Goal: Task Accomplishment & Management: Use online tool/utility

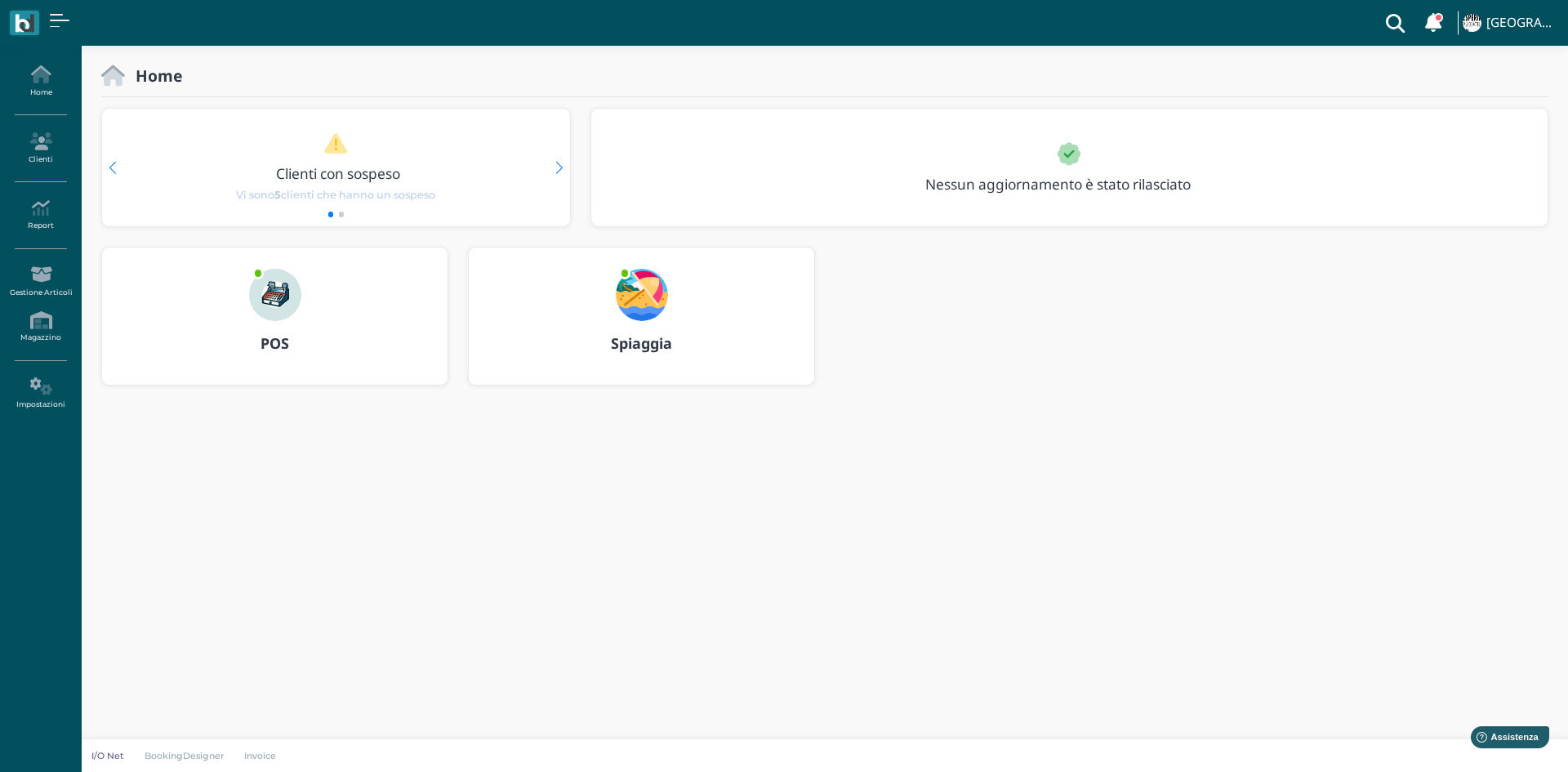
click at [275, 332] on div "POS" at bounding box center [275, 344] width 345 height 45
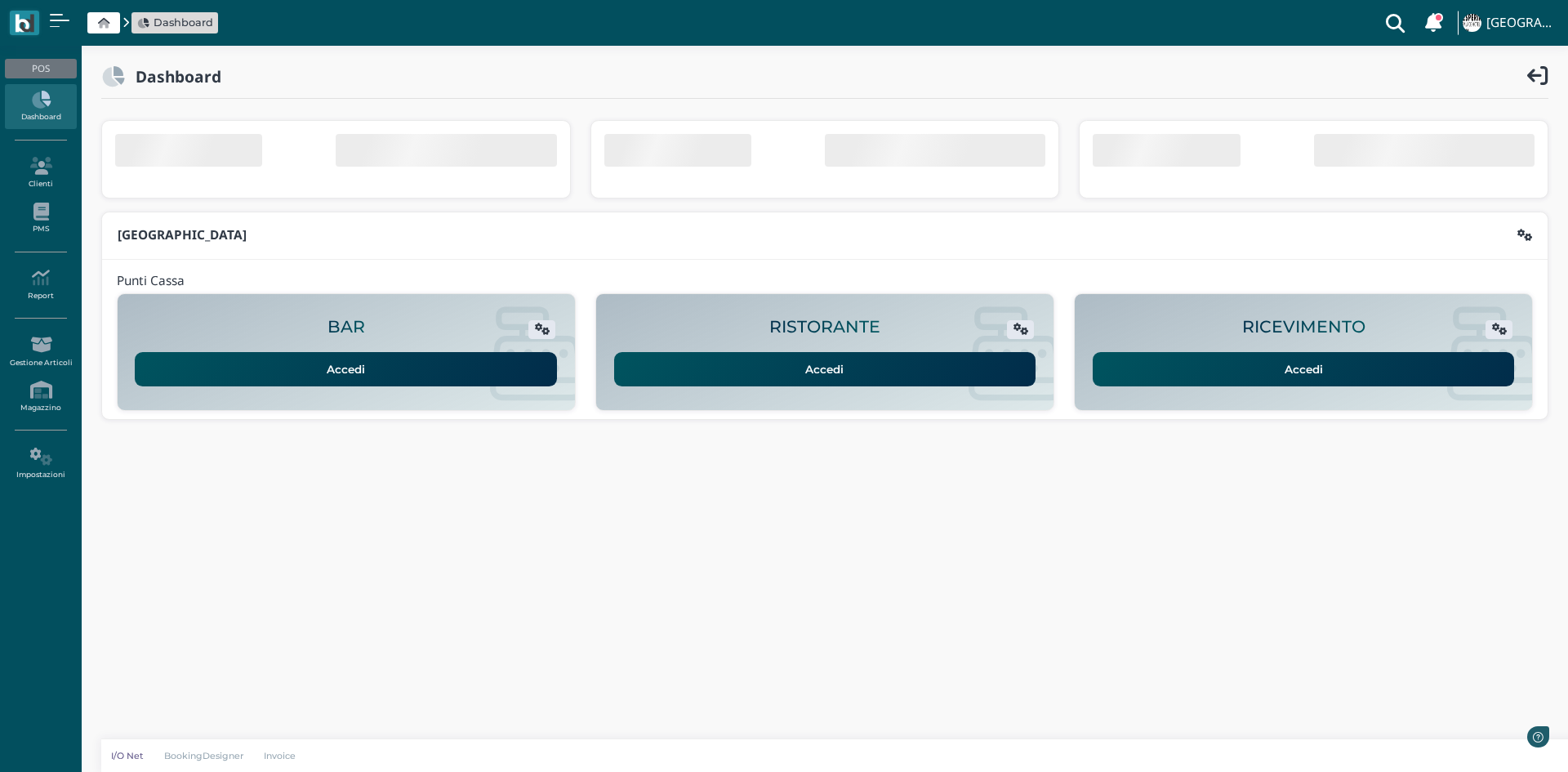
click at [1131, 357] on div "Accedi" at bounding box center [1303, 364] width 427 height 45
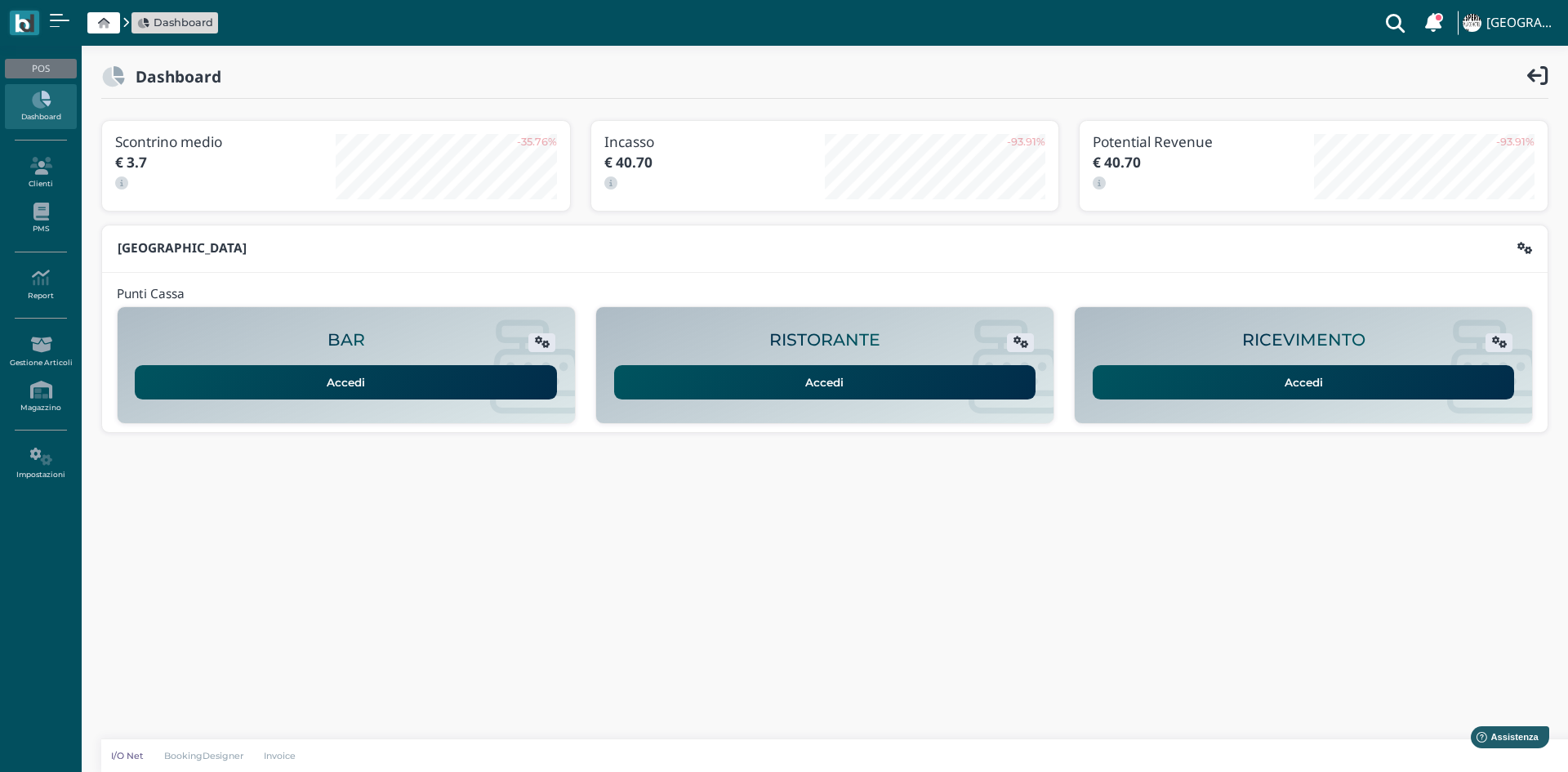
click at [1136, 370] on link "Accedi" at bounding box center [1303, 382] width 422 height 34
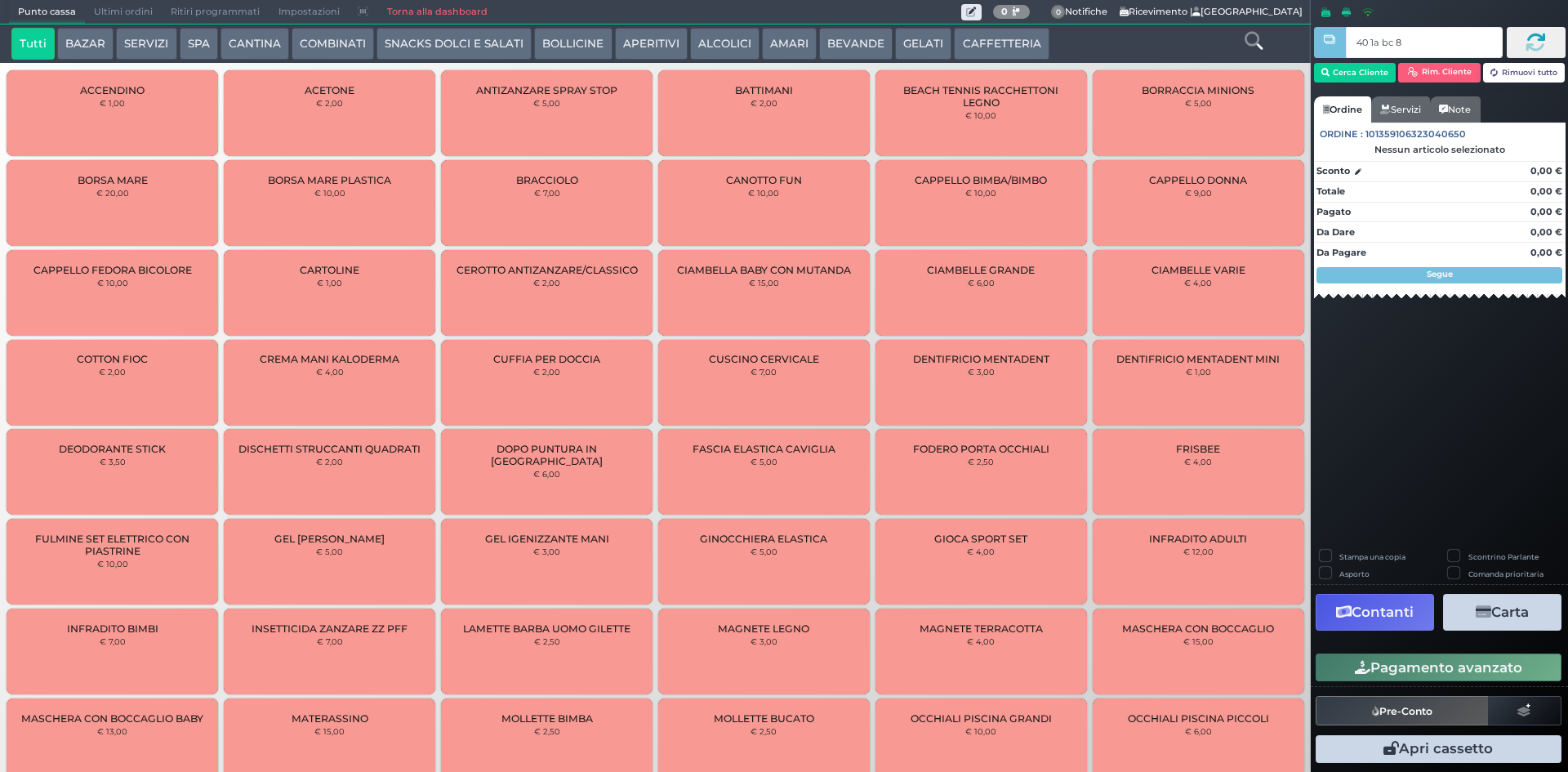
type input "40 1a bc 8b"
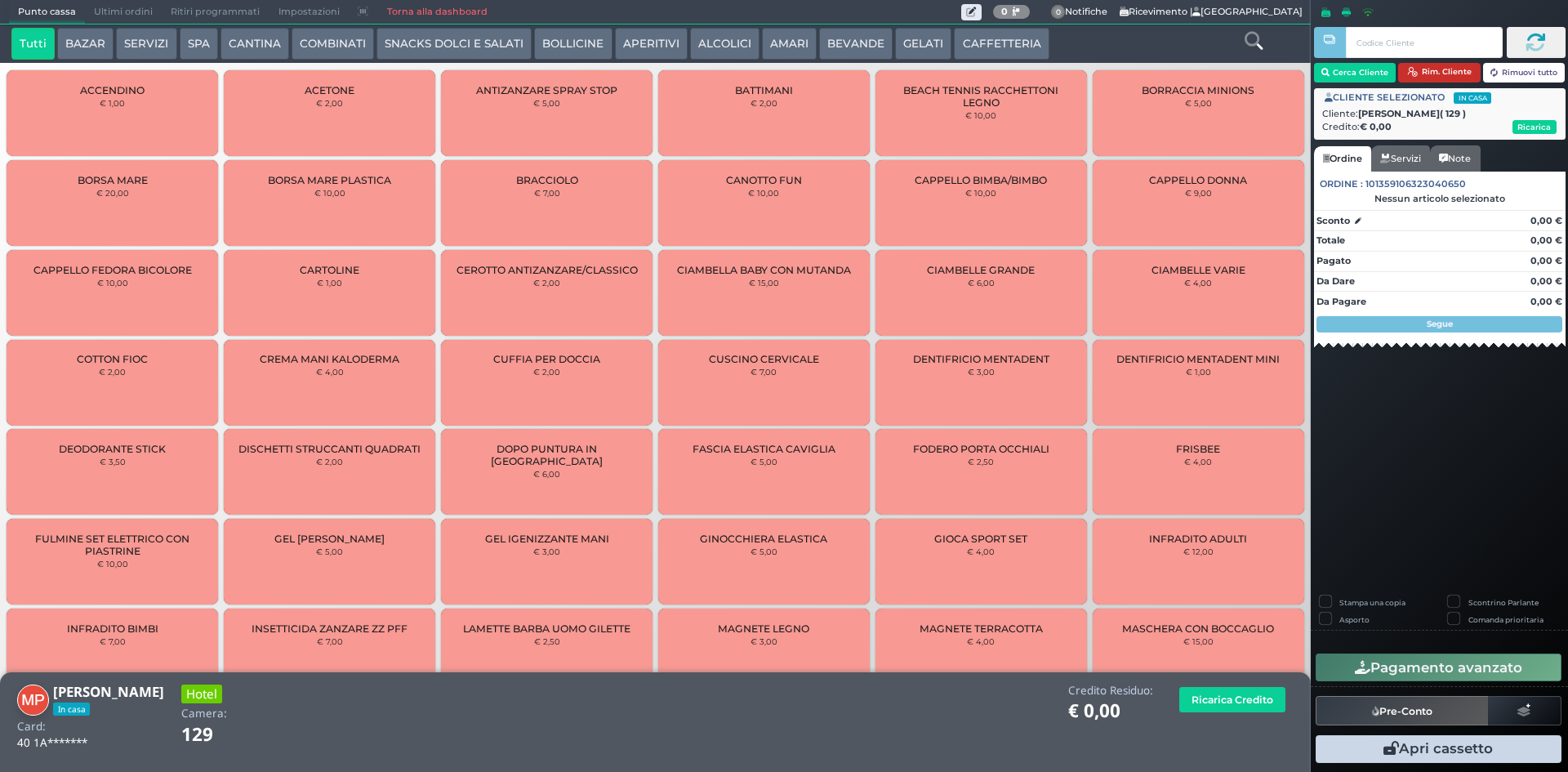
click at [1441, 71] on button "Rim. Cliente" at bounding box center [1440, 72] width 82 height 19
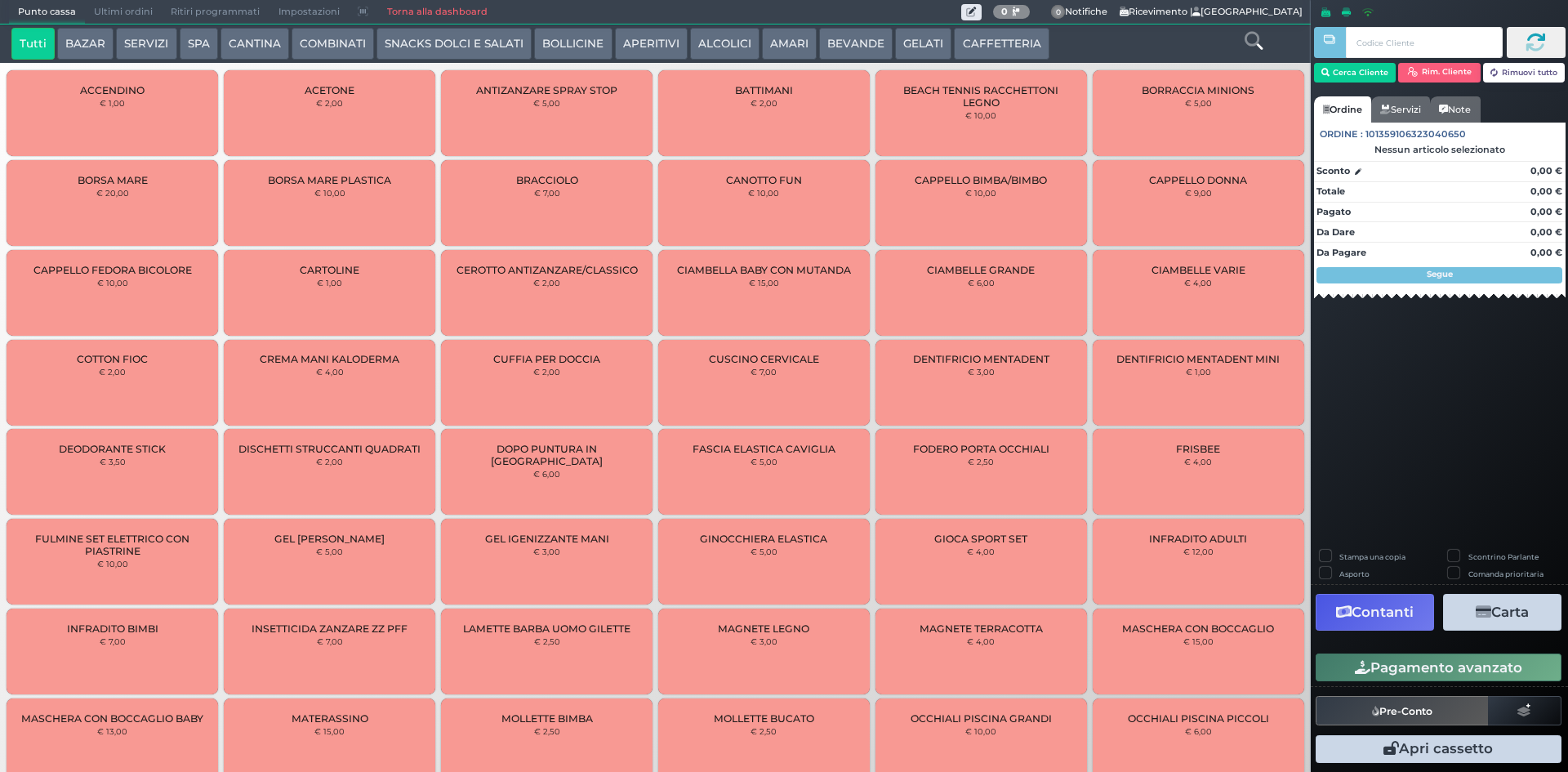
click at [1398, 63] on button "Rim. Cliente" at bounding box center [1440, 72] width 82 height 19
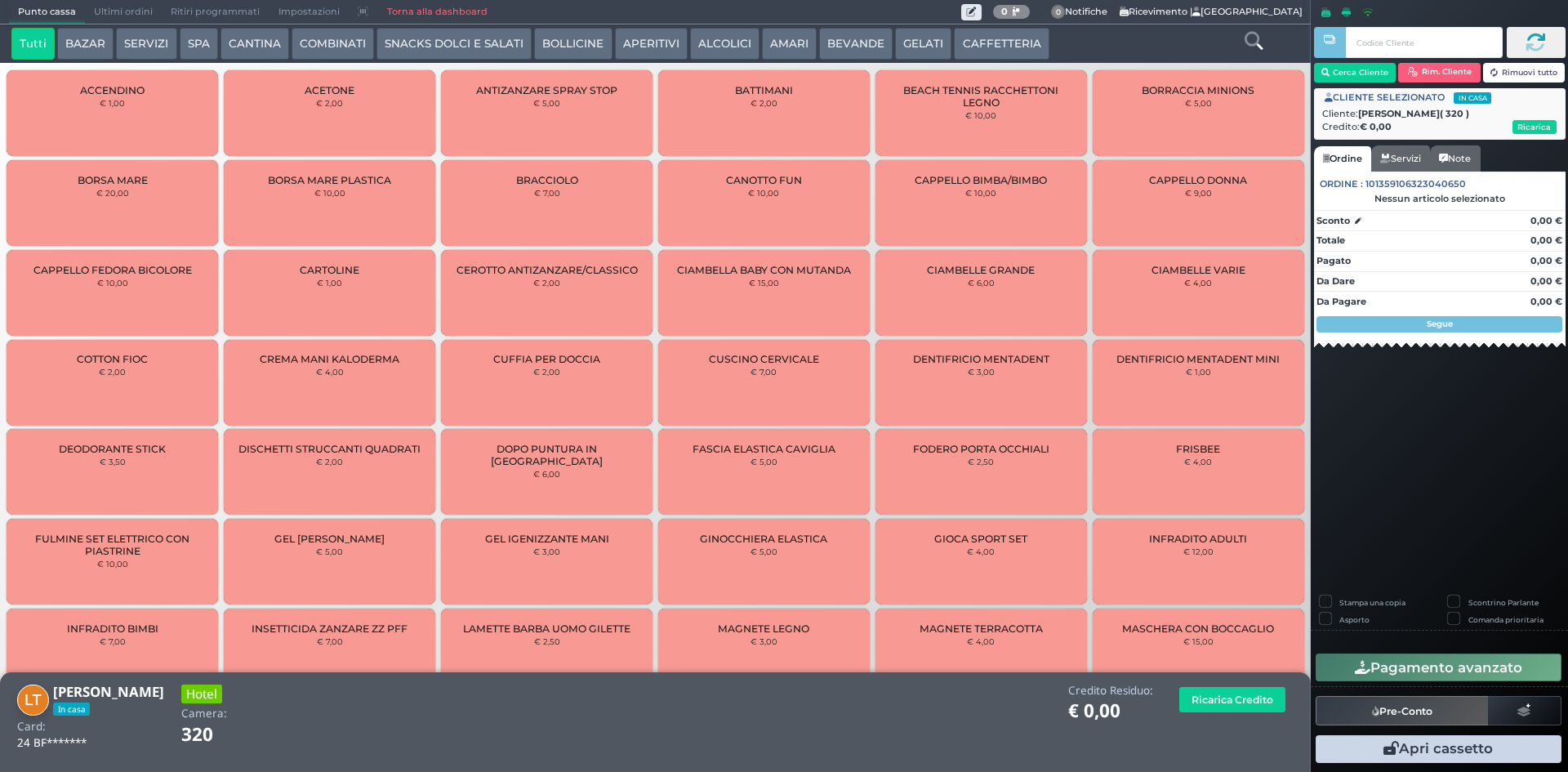
drag, startPoint x: 1416, startPoint y: 66, endPoint x: 1375, endPoint y: 113, distance: 62.4
click at [1413, 68] on button "Rim. Cliente" at bounding box center [1440, 72] width 82 height 19
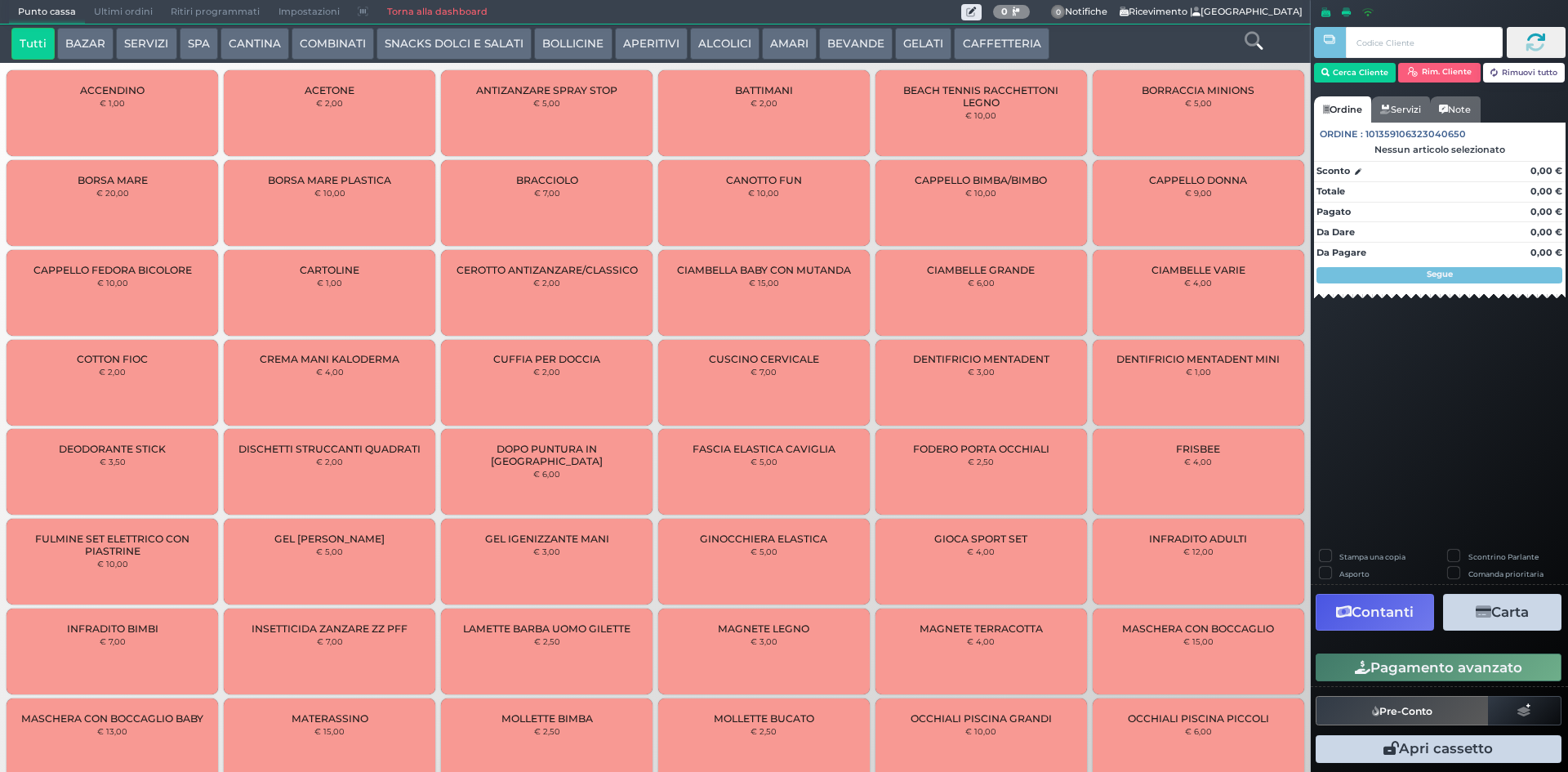
click at [134, 12] on span "Ultimi ordini" at bounding box center [123, 12] width 76 height 23
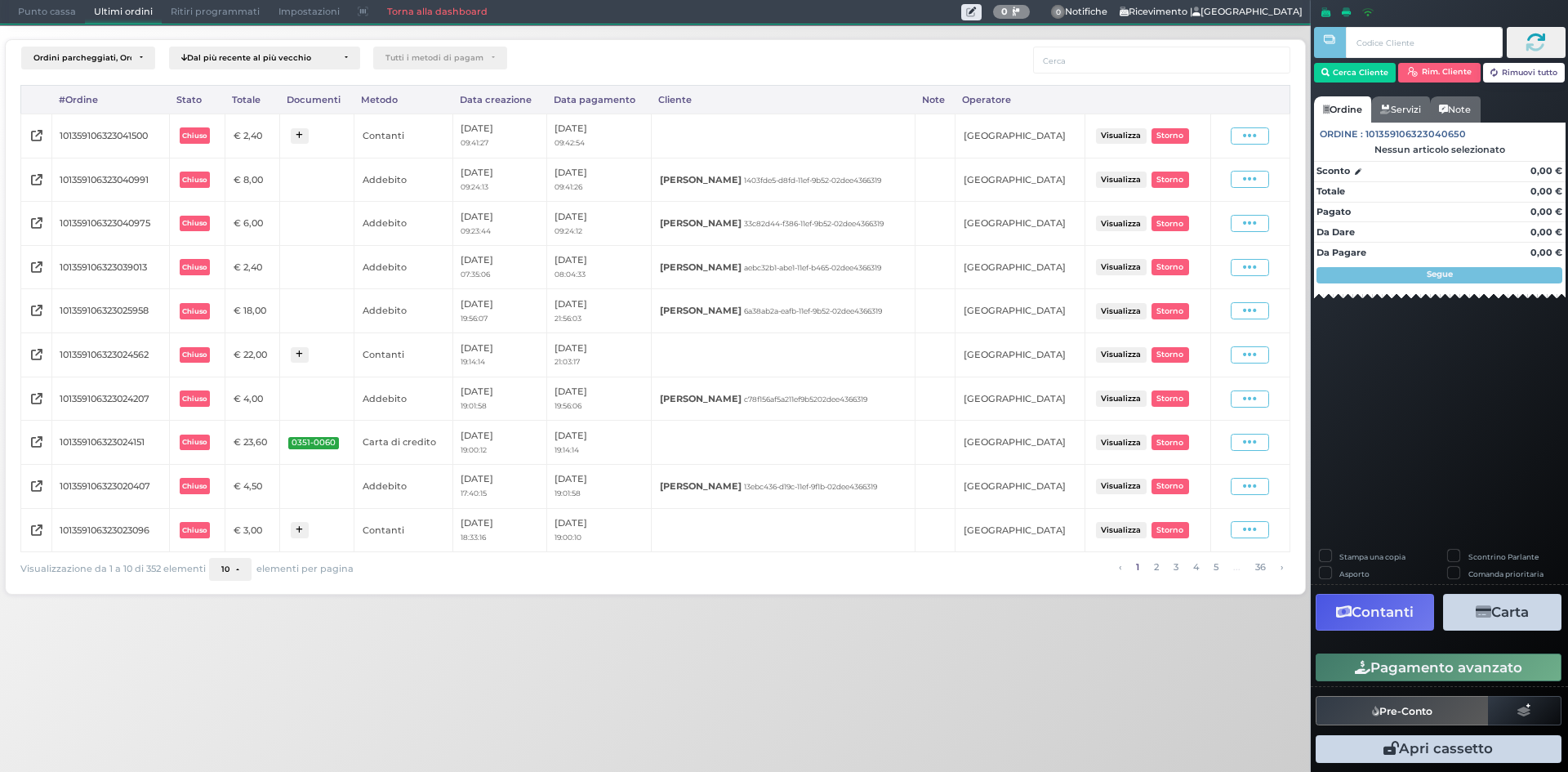
click at [1252, 145] on div "Visualizza Ristampa Pre-Conto [GEOGRAPHIC_DATA]" at bounding box center [1250, 136] width 63 height 22
click at [1252, 139] on icon at bounding box center [1250, 136] width 14 height 15
click at [1212, 191] on span "Ristampa Pre-Conto" at bounding box center [1213, 182] width 67 height 28
